Goal: Task Accomplishment & Management: Manage account settings

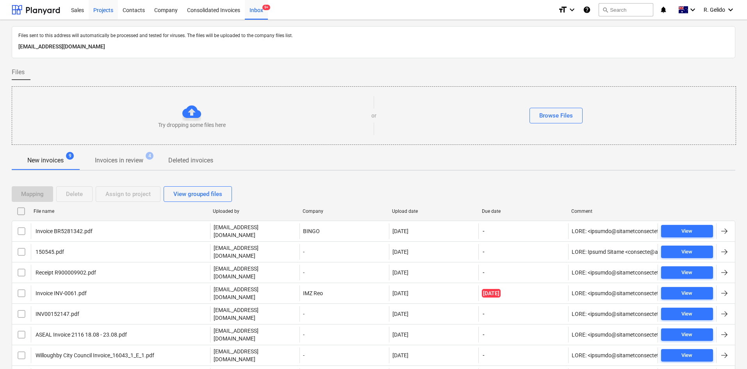
click at [102, 5] on div "Projects" at bounding box center [103, 10] width 29 height 20
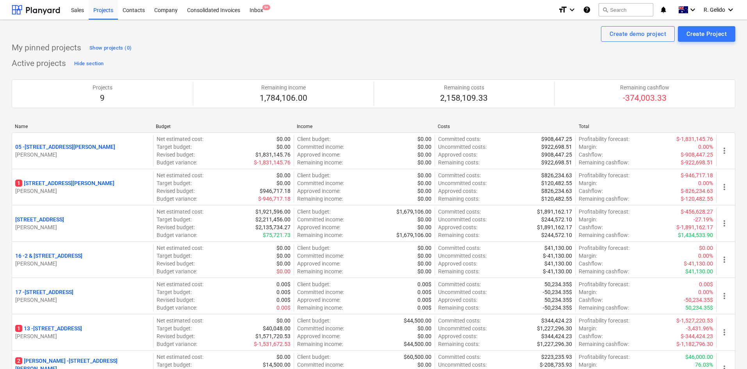
scroll to position [195, 0]
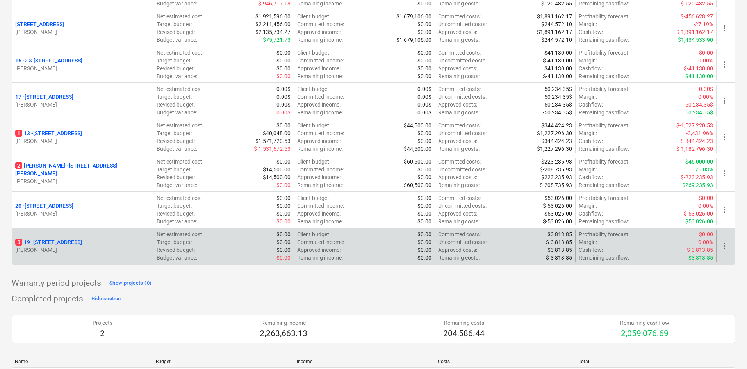
click at [73, 239] on p "[STREET_ADDRESS]" at bounding box center [48, 242] width 67 height 8
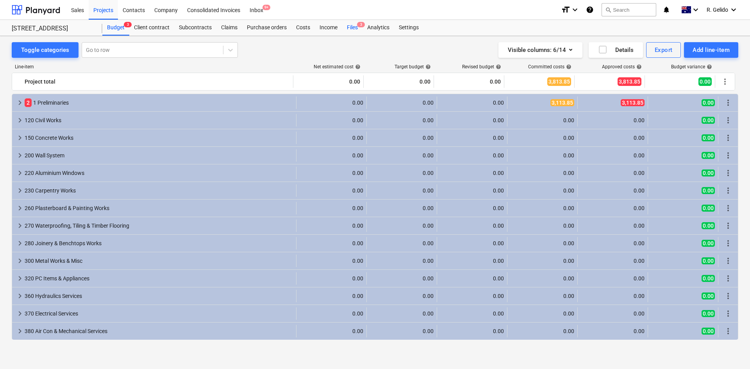
click at [346, 31] on div "Files 3" at bounding box center [352, 28] width 20 height 16
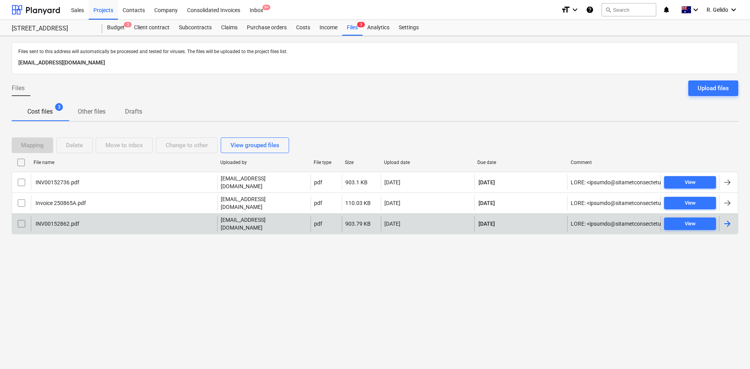
click at [28, 218] on div at bounding box center [21, 224] width 19 height 16
click at [25, 218] on input "checkbox" at bounding box center [21, 224] width 13 height 13
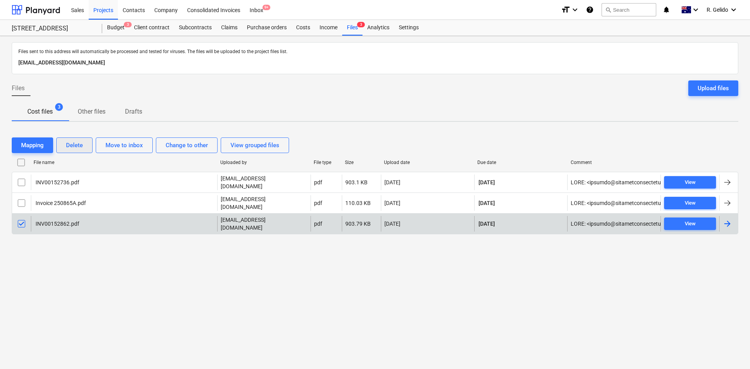
click at [74, 150] on div "Delete" at bounding box center [74, 145] width 17 height 10
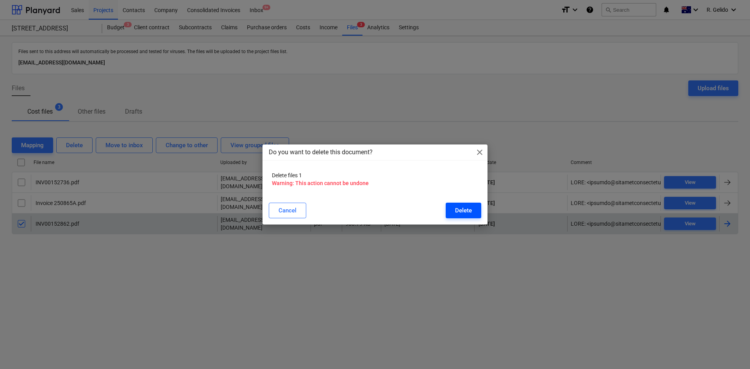
click at [473, 211] on button "Delete" at bounding box center [464, 211] width 36 height 16
